Goal: Task Accomplishment & Management: Use online tool/utility

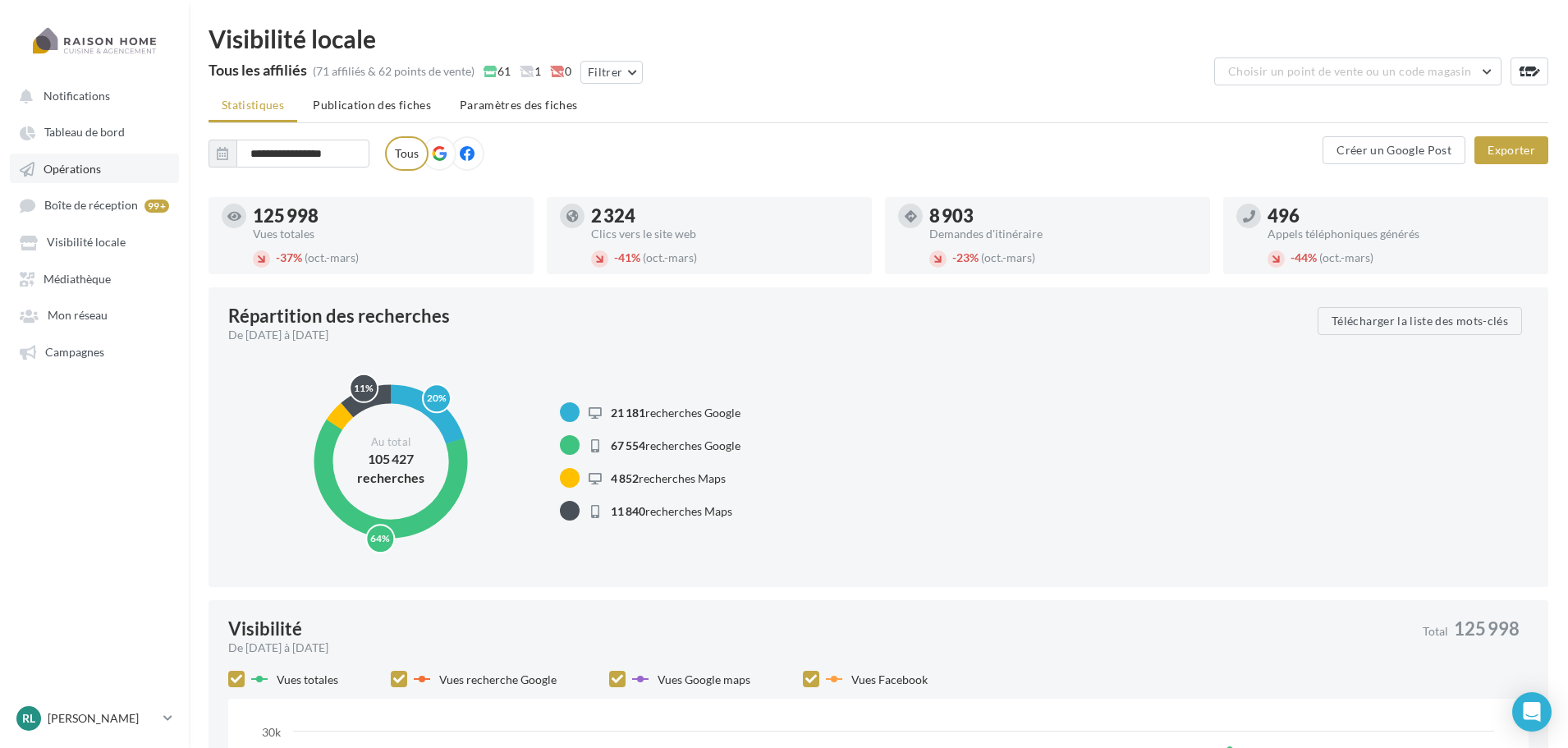
click at [96, 166] on span "Opérations" at bounding box center [72, 169] width 57 height 14
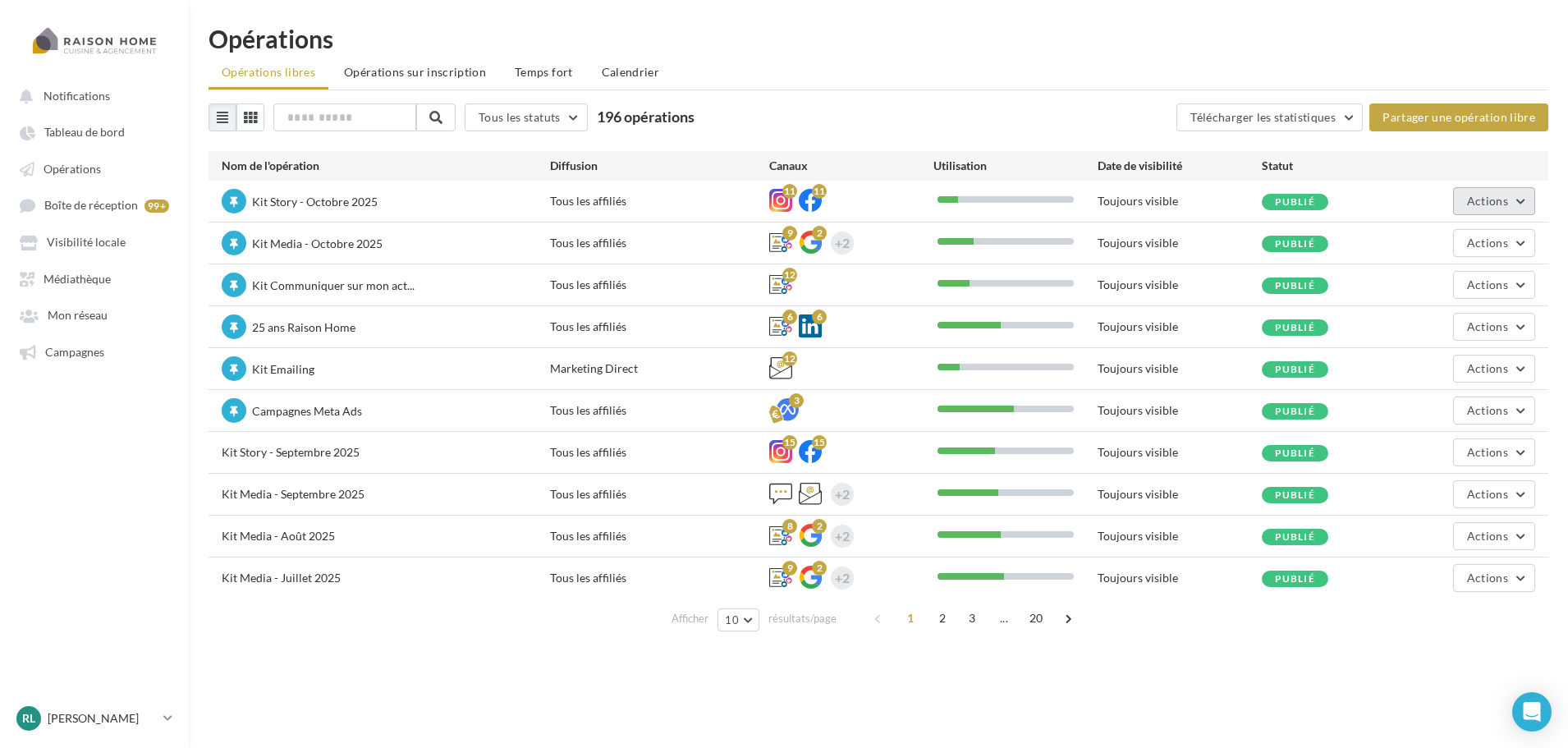
click at [1514, 203] on button "Actions" at bounding box center [1494, 201] width 82 height 28
click at [1424, 69] on ul "Opérations libres Opérations sur inscription Temps fort Calendrier" at bounding box center [878, 74] width 1340 height 33
click at [1494, 235] on button "Actions" at bounding box center [1494, 243] width 82 height 28
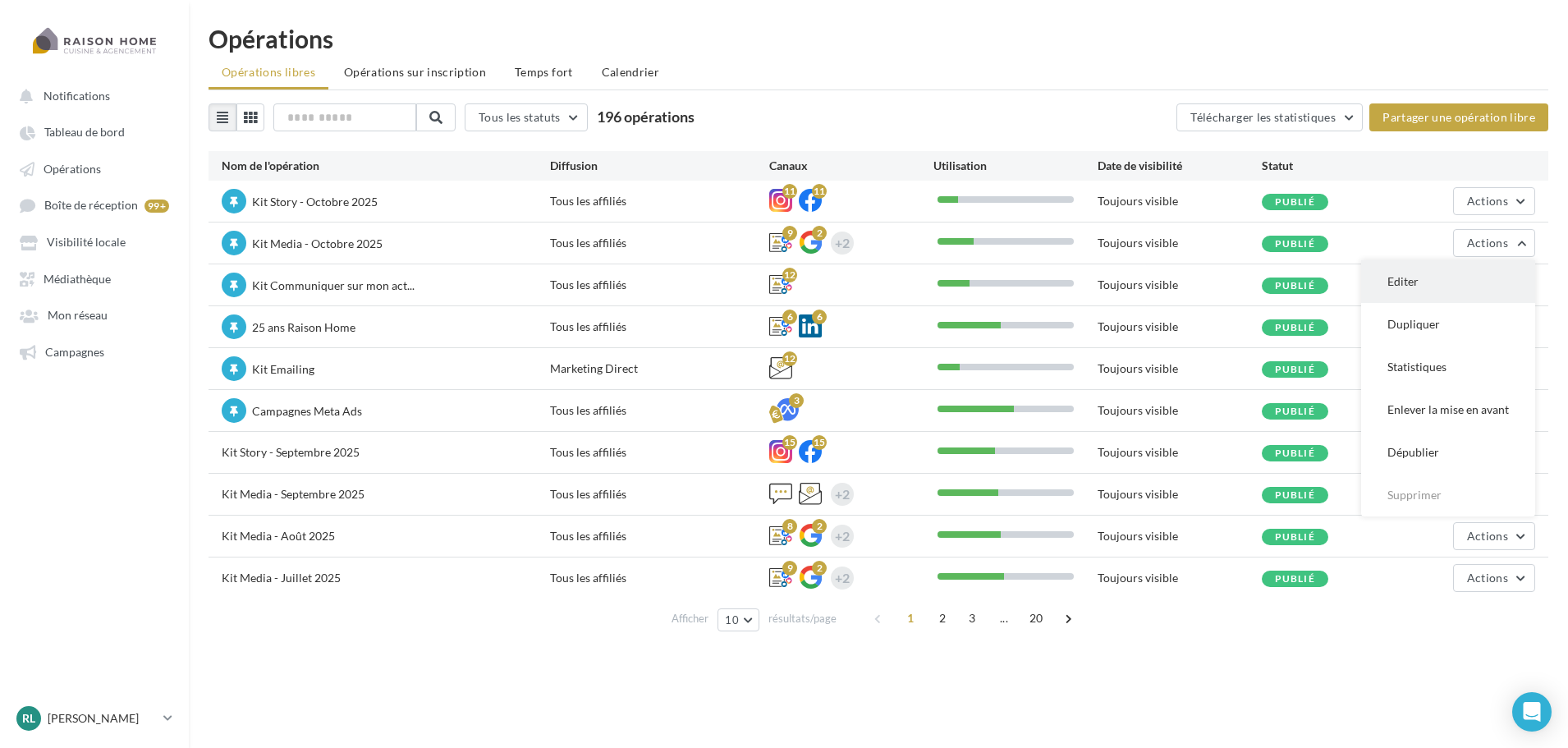
click at [1444, 281] on button "Editer" at bounding box center [1447, 281] width 174 height 42
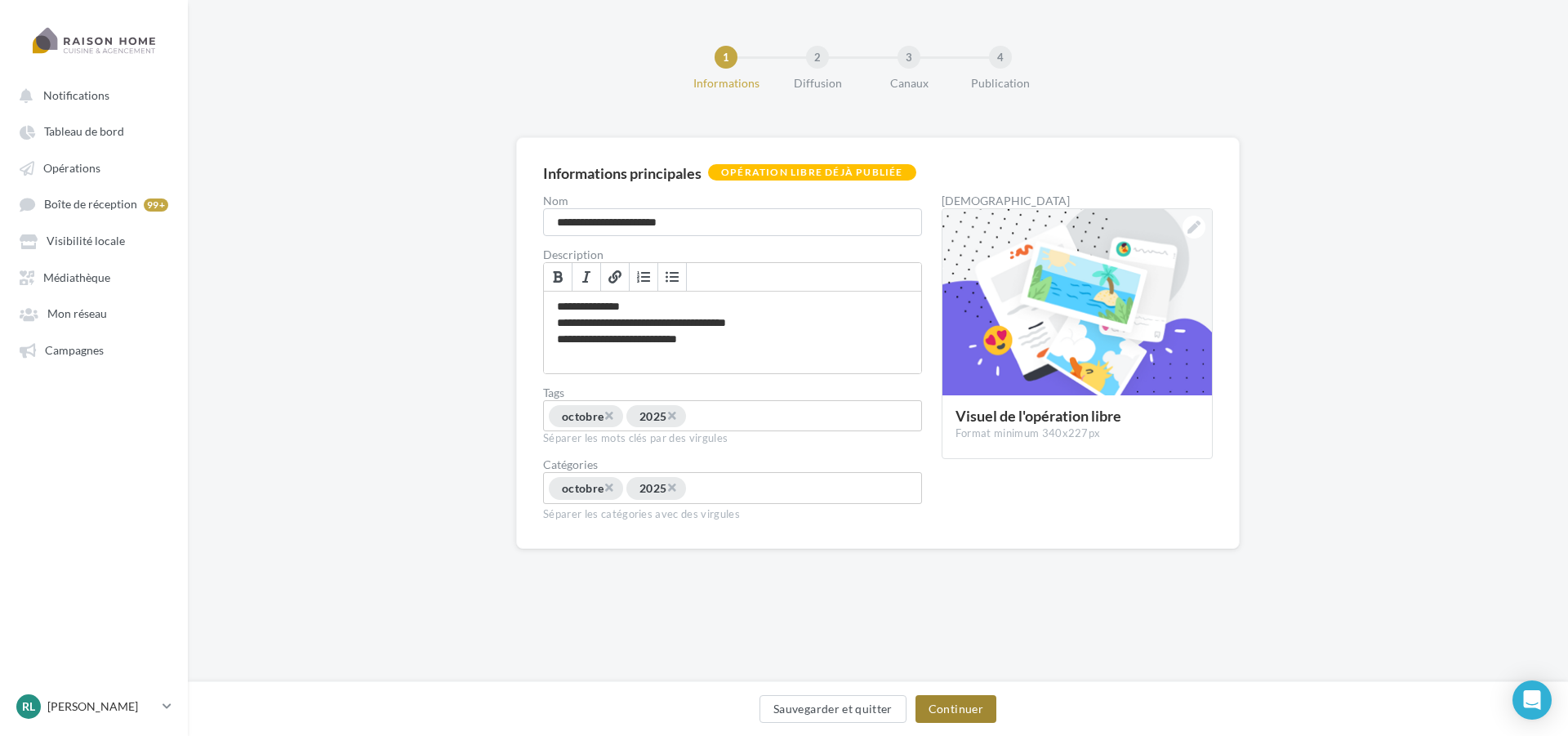
click at [969, 709] on button "Continuer" at bounding box center [956, 708] width 81 height 28
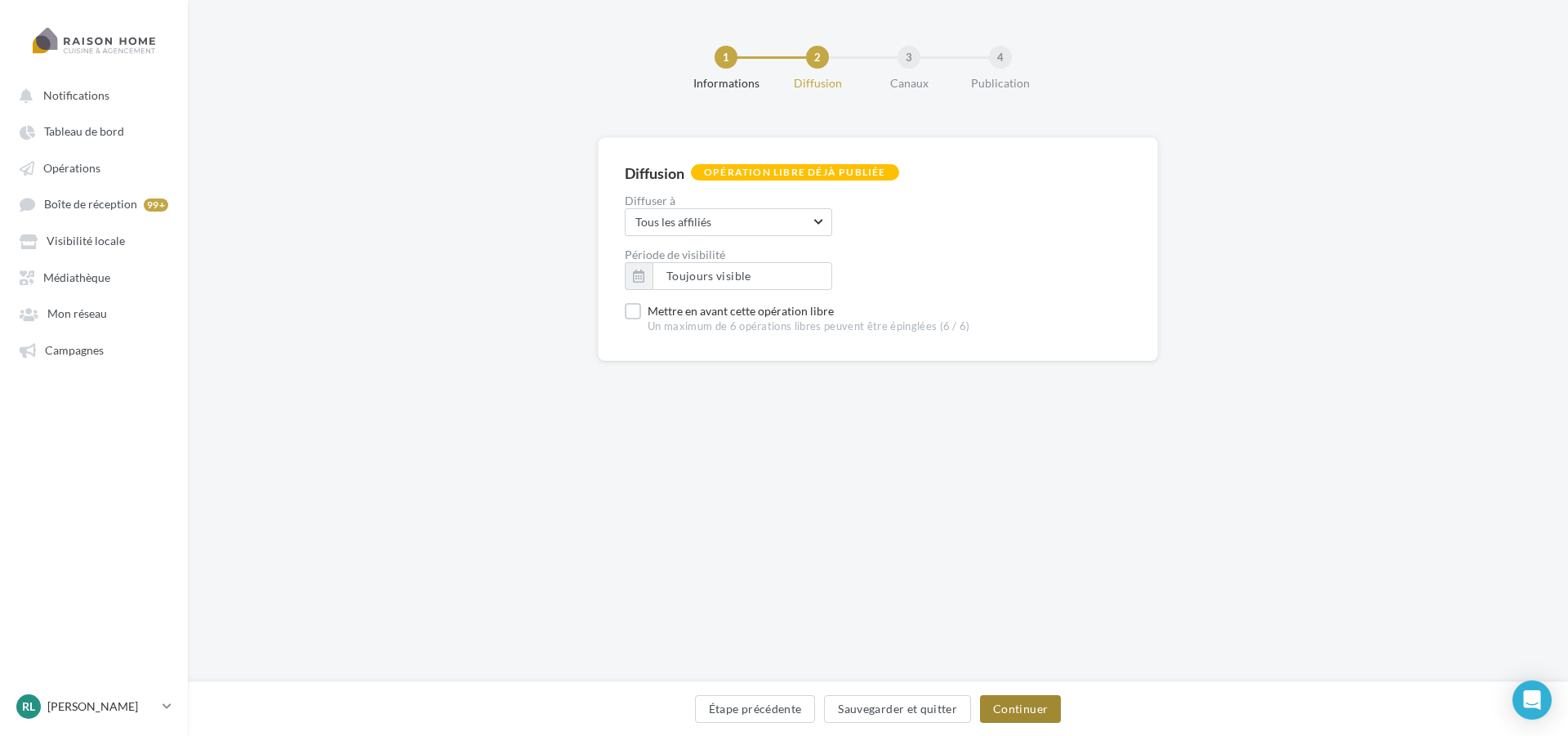
click at [1019, 711] on button "Continuer" at bounding box center [1020, 708] width 81 height 28
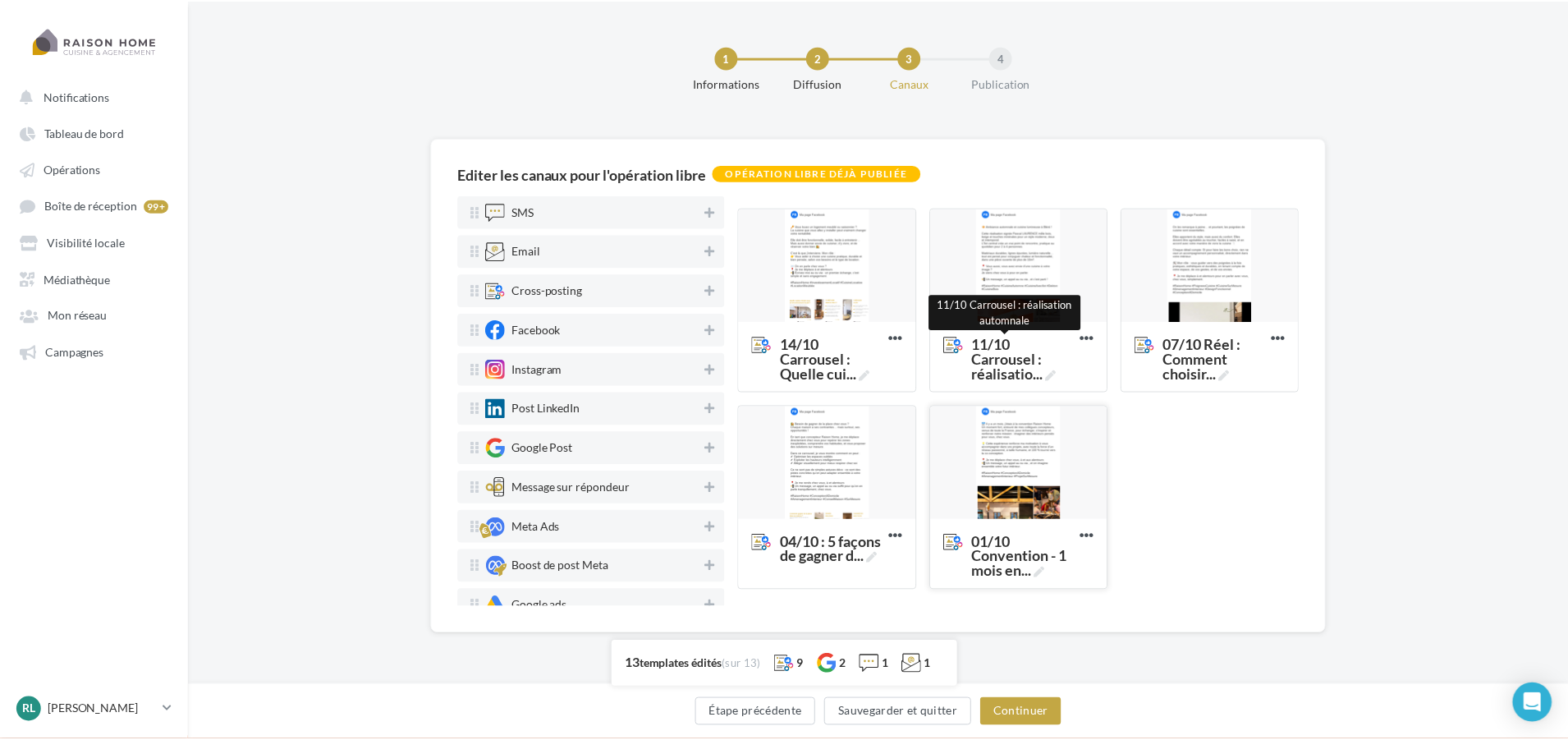
scroll to position [583, 0]
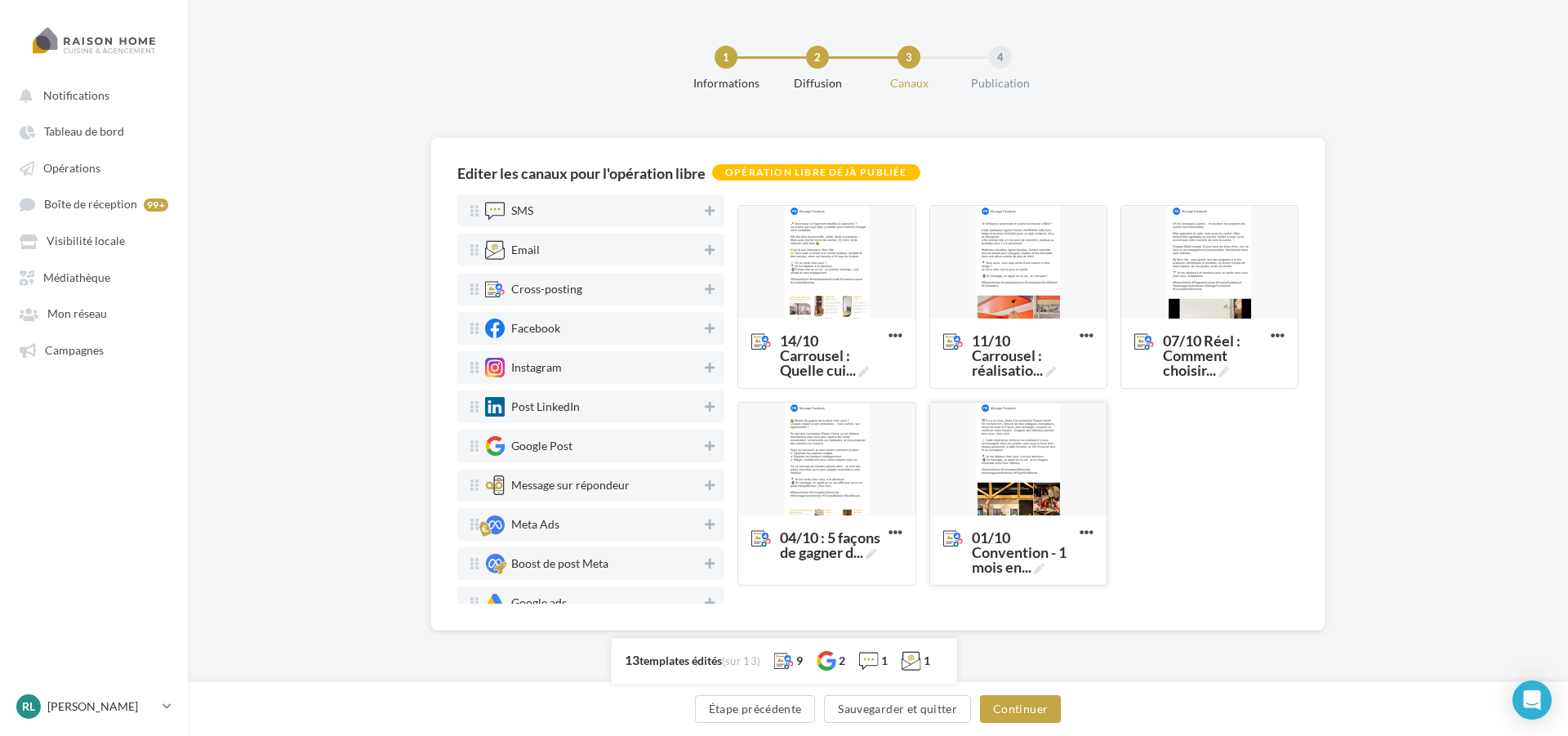
click at [1035, 475] on div at bounding box center [1018, 459] width 176 height 114
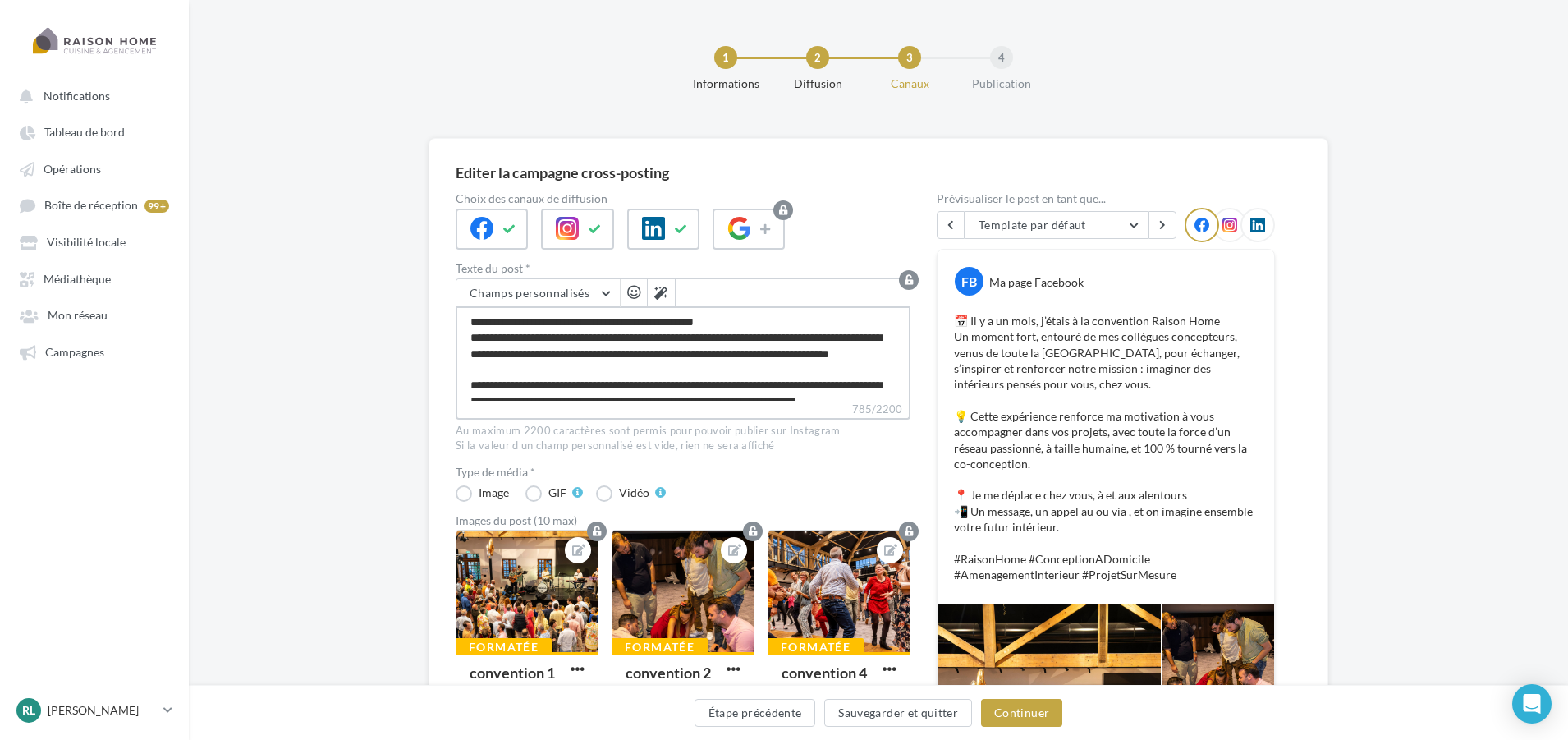
click at [698, 360] on textarea "**********" at bounding box center [683, 353] width 455 height 94
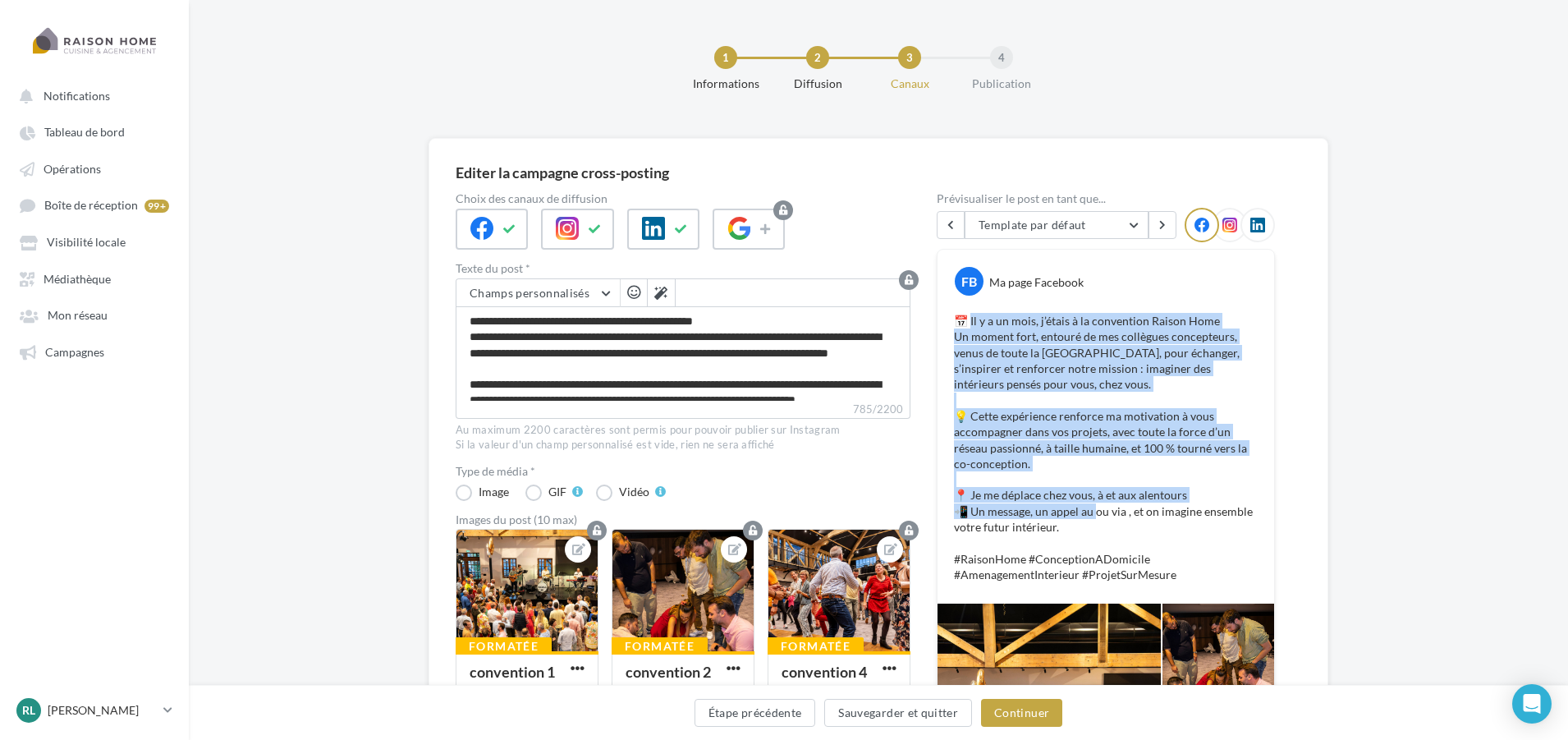
drag, startPoint x: 971, startPoint y: 320, endPoint x: 1102, endPoint y: 517, distance: 236.6
click at [1102, 517] on p "📅 Il y a un mois, j’étais à la convention Raison Home Un moment fort, entouré d…" at bounding box center [1105, 447] width 303 height 269
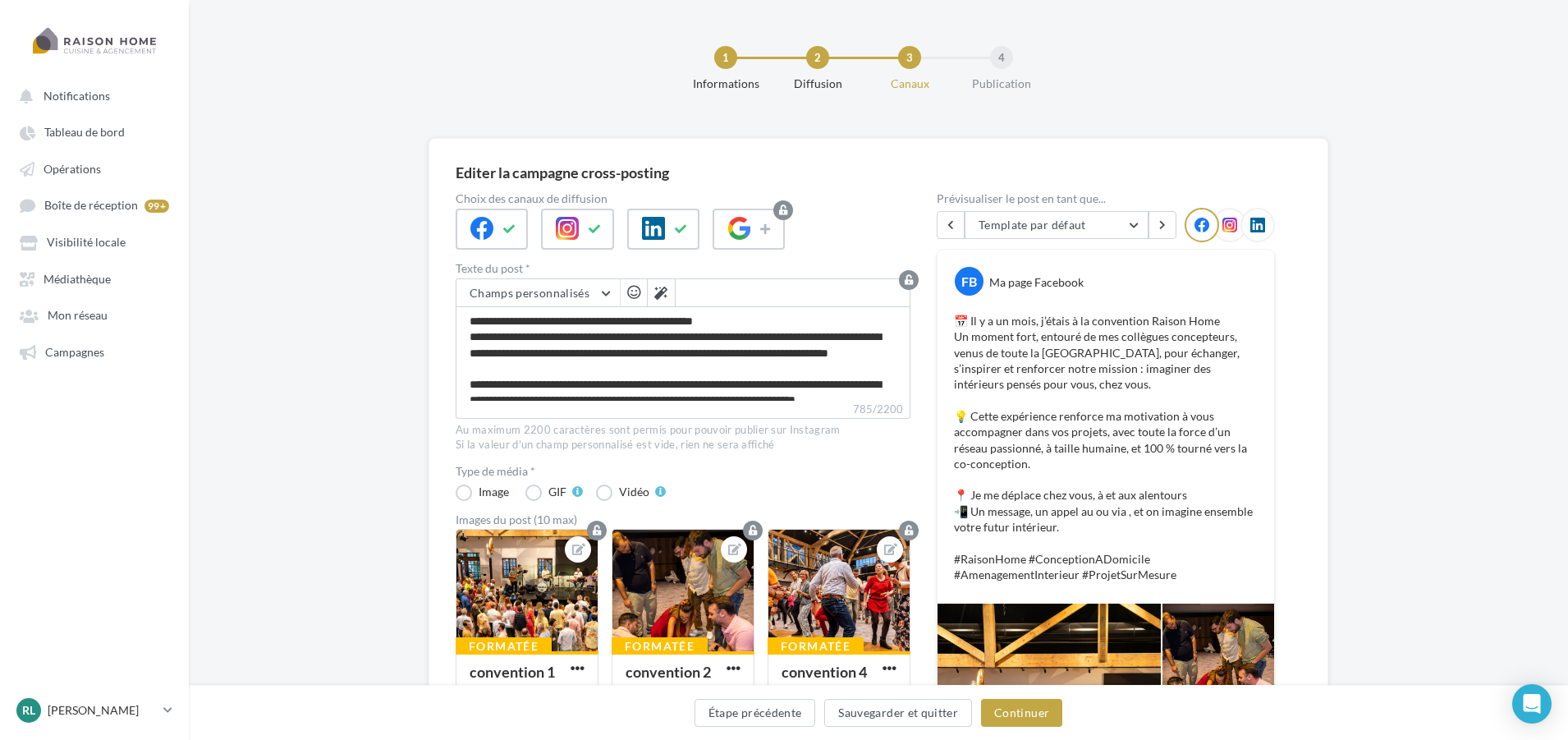
click at [1102, 524] on p "📅 Il y a un mois, j’étais à la convention Raison Home Un moment fort, entouré d…" at bounding box center [1105, 447] width 303 height 269
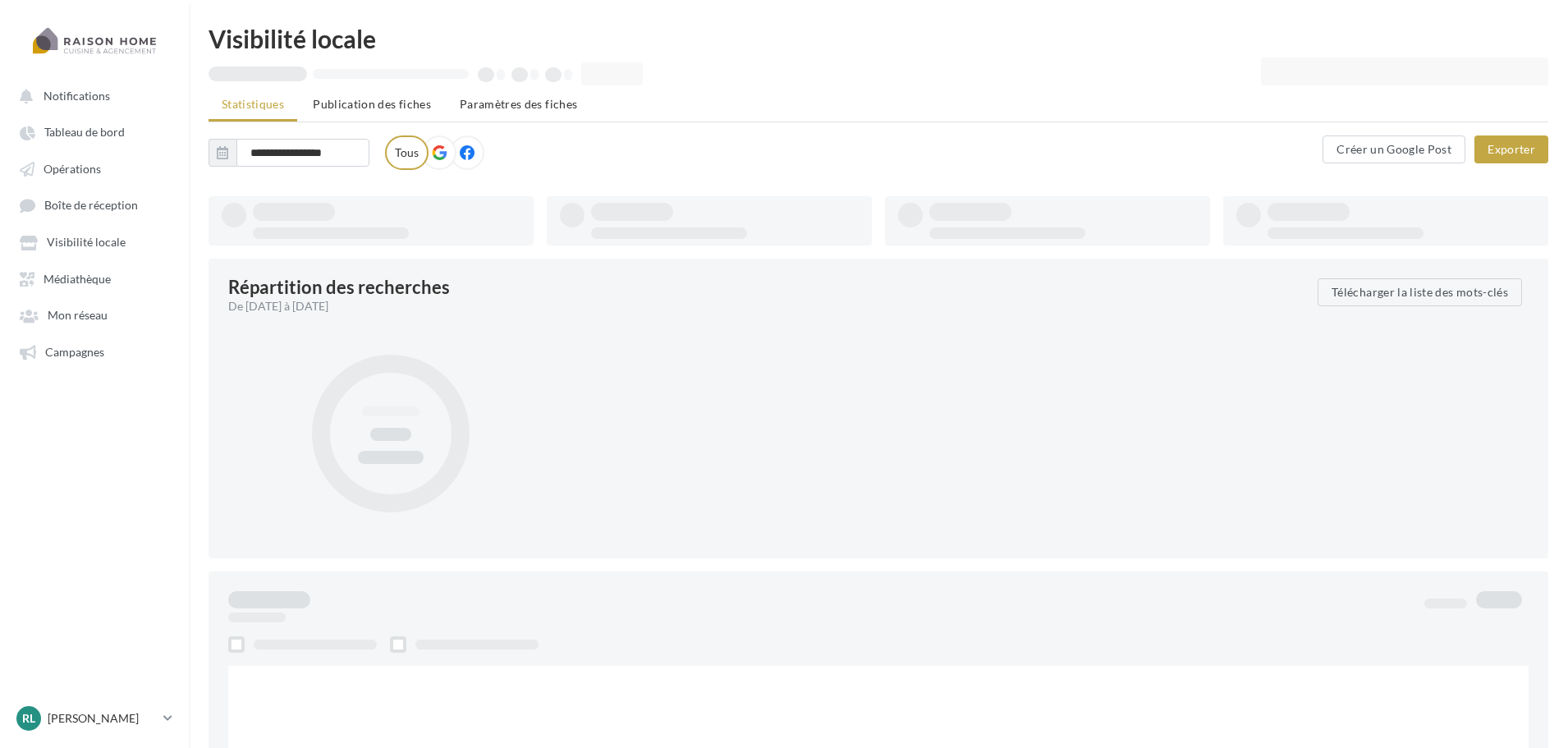
type input "**********"
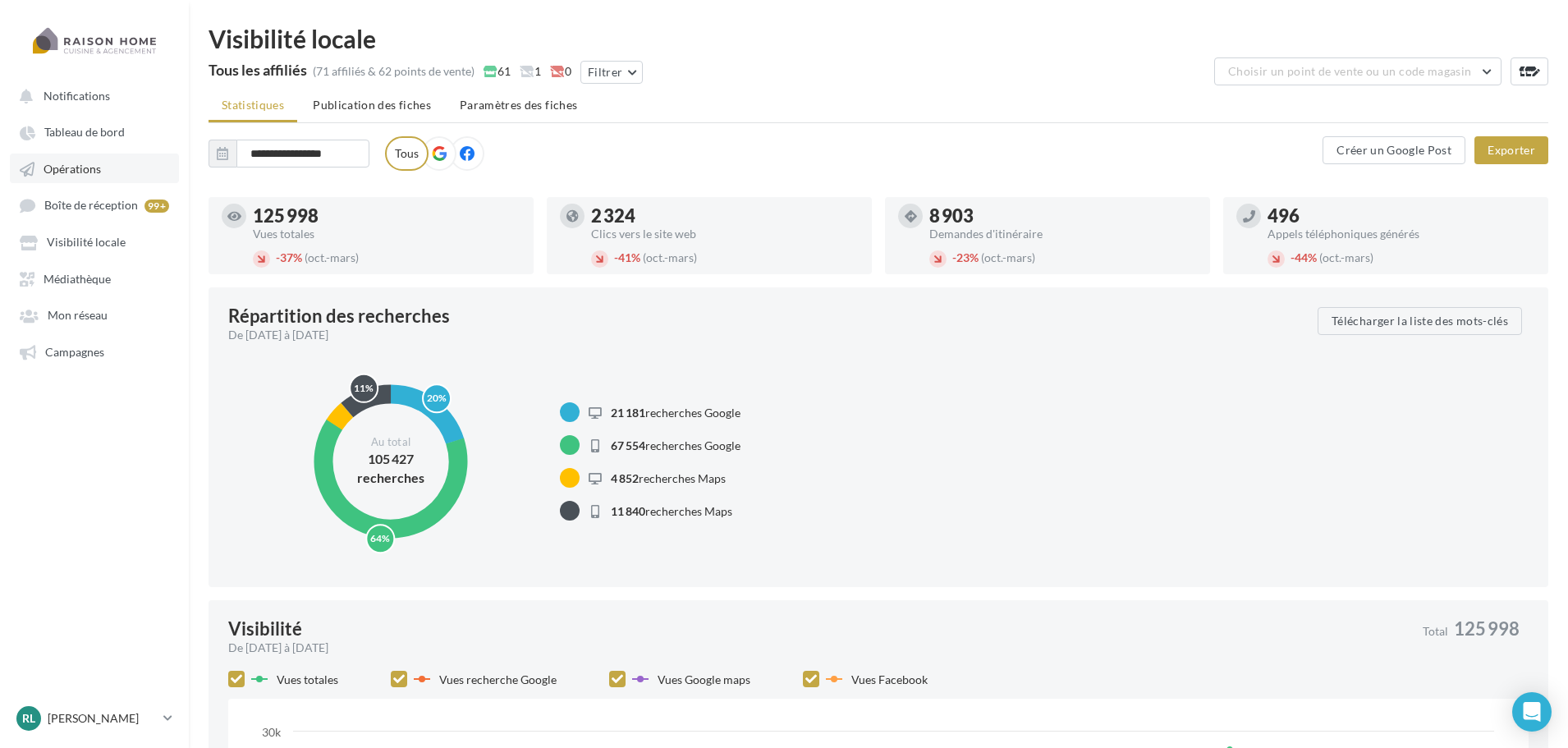
click at [101, 166] on link "Opérations" at bounding box center [94, 169] width 169 height 29
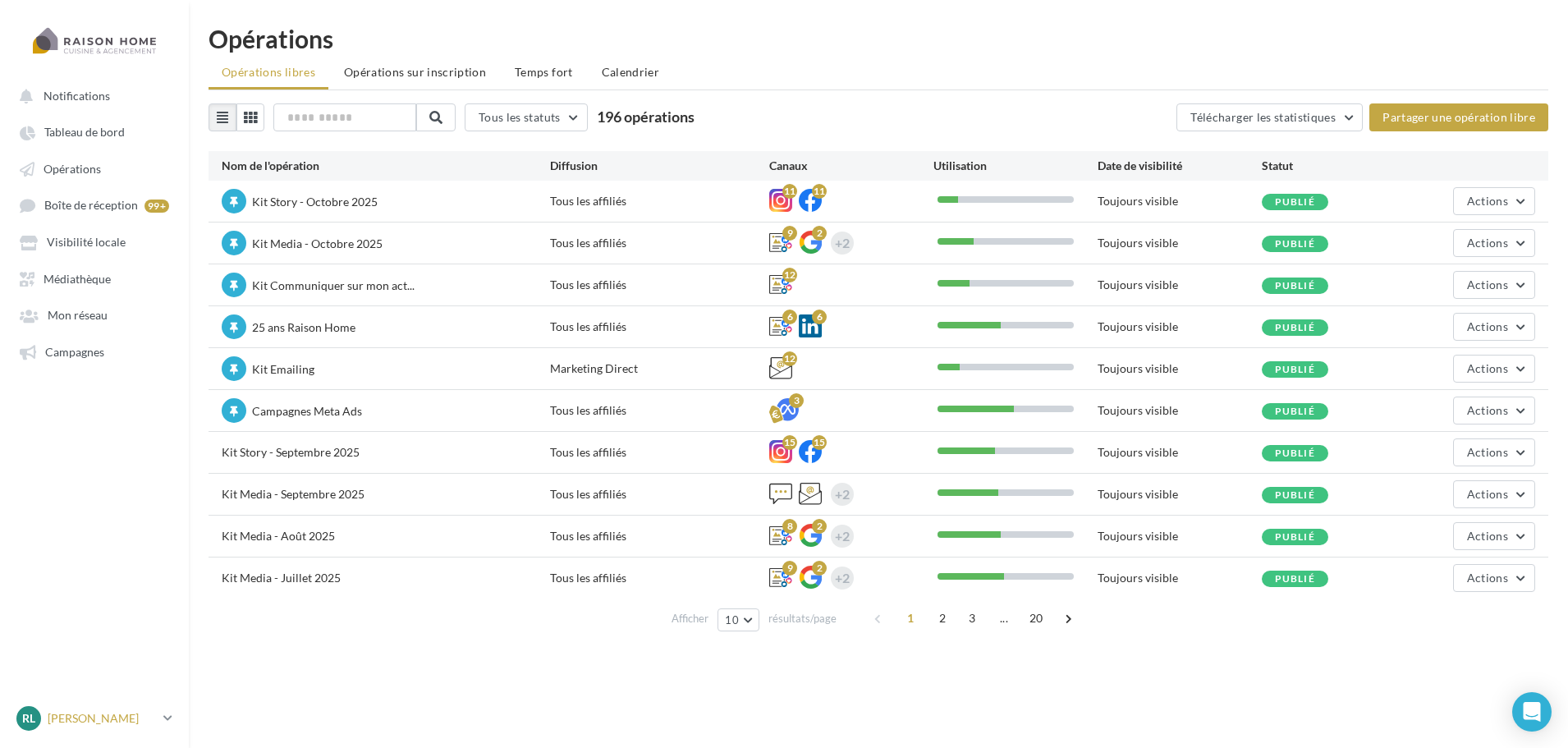
click at [108, 703] on link "RL Robin LEDUDY robin.leduby@raisonhome.com" at bounding box center [94, 719] width 163 height 31
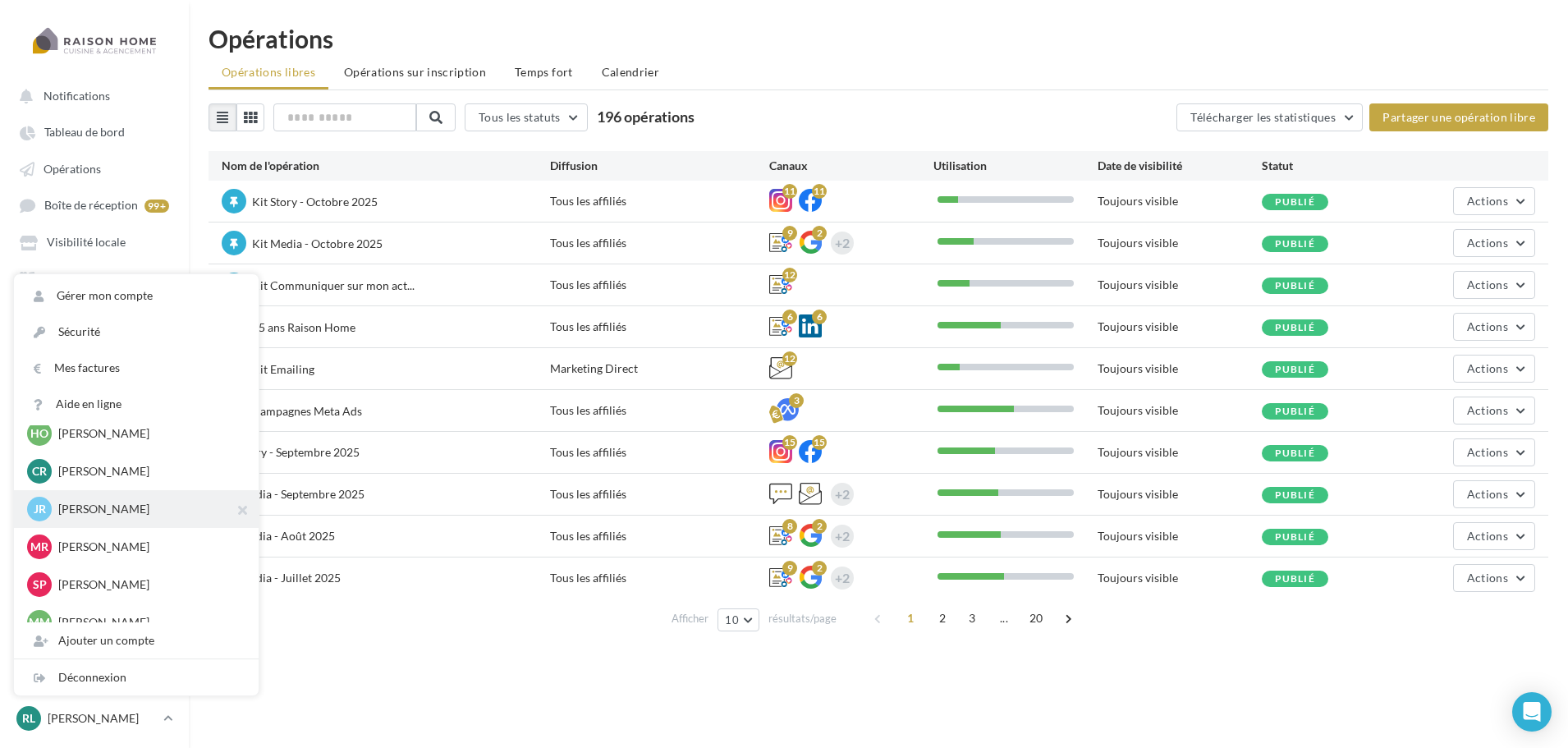
scroll to position [164, 0]
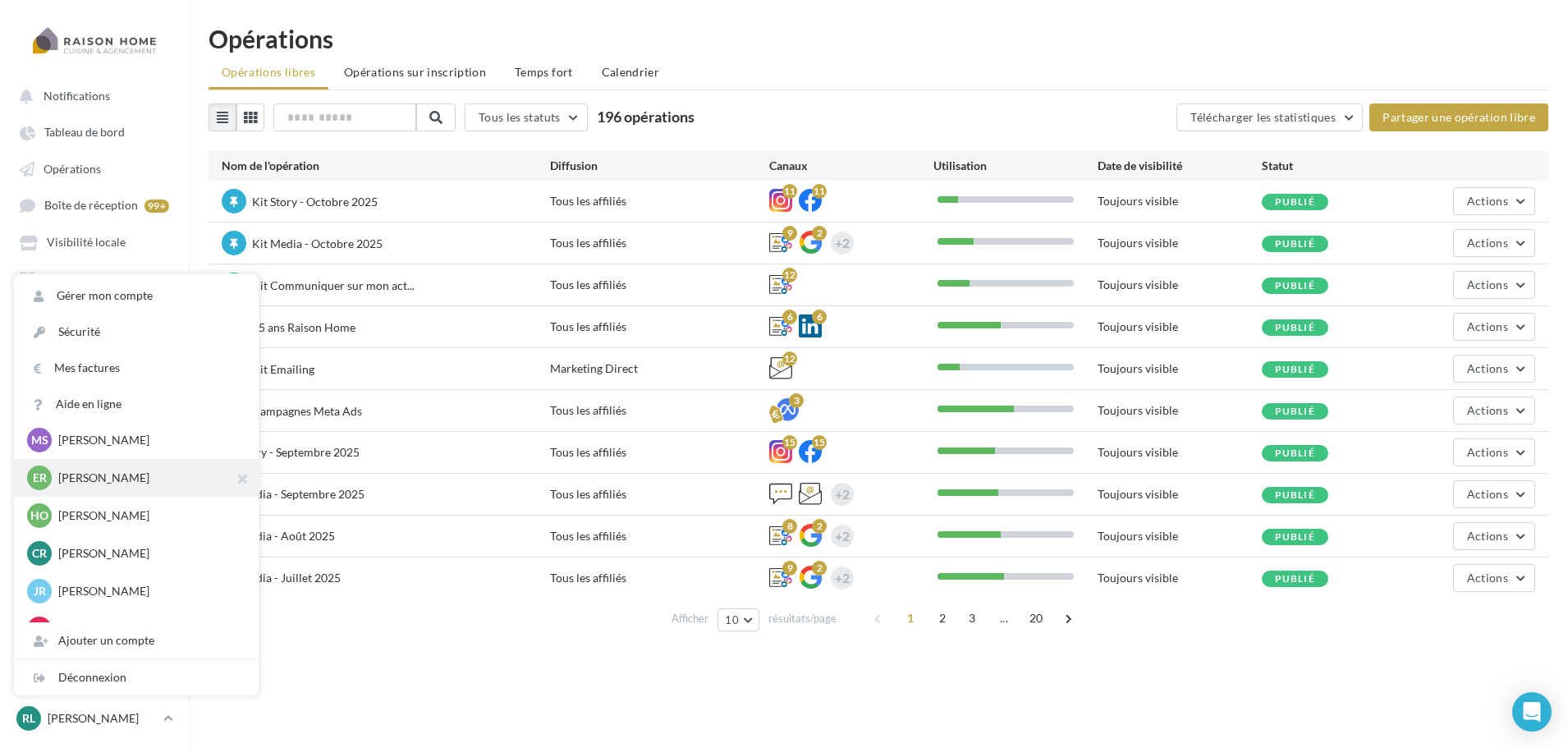
click at [145, 477] on p "Emmanuel ROBERT" at bounding box center [148, 477] width 181 height 16
